Goal: Navigation & Orientation: Find specific page/section

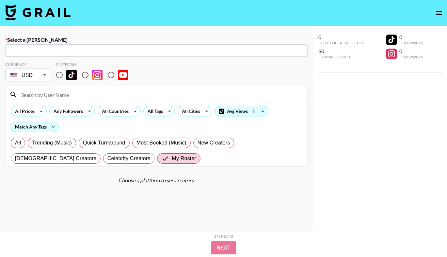
click at [51, 17] on img at bounding box center [37, 13] width 65 height 16
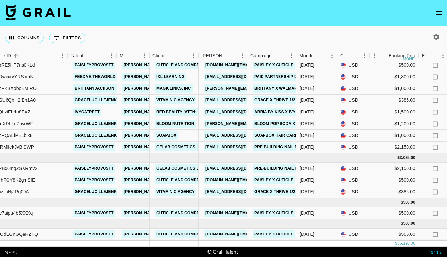
scroll to position [217, 68]
click at [175, 112] on link "Red Beauty (ATTN: [PERSON_NAME])" at bounding box center [193, 112] width 79 height 8
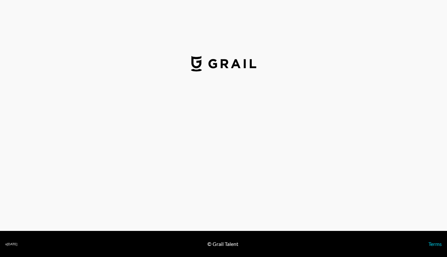
select select "USD"
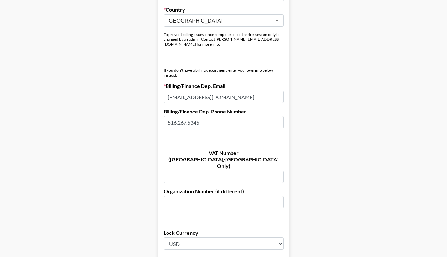
scroll to position [327, 0]
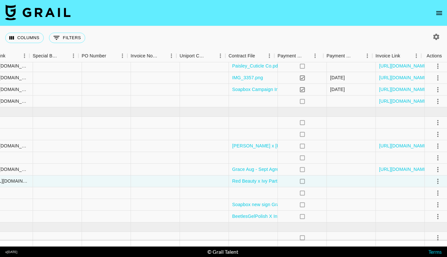
scroll to position [148, 637]
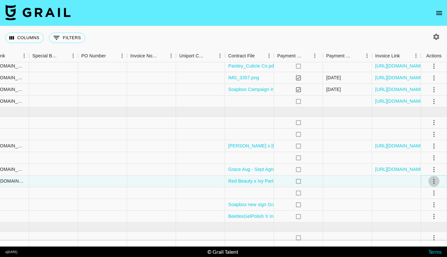
click at [434, 184] on icon "select merge strategy" at bounding box center [434, 182] width 8 height 8
click at [353, 179] on div at bounding box center [347, 182] width 49 height 12
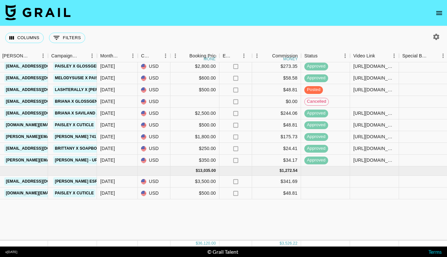
scroll to position [0, 267]
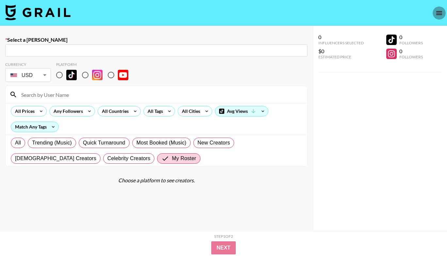
click at [440, 14] on icon "open drawer" at bounding box center [439, 13] width 6 height 4
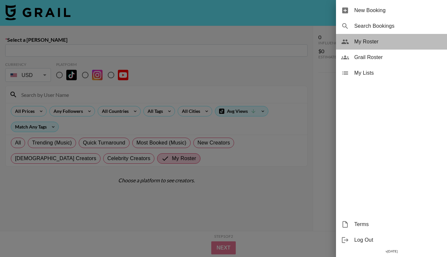
click at [385, 46] on div "My Roster" at bounding box center [391, 42] width 111 height 16
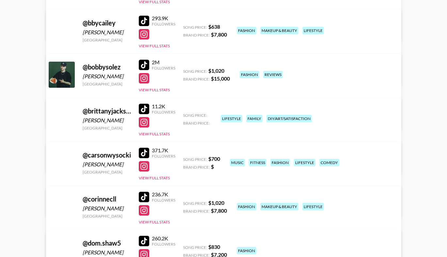
scroll to position [281, 0]
